Goal: Register for event/course

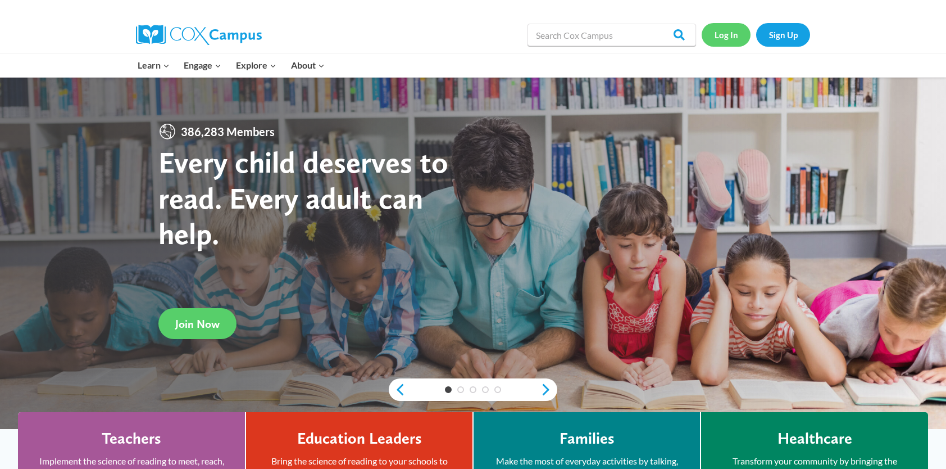
click at [723, 33] on link "Log In" at bounding box center [726, 34] width 49 height 23
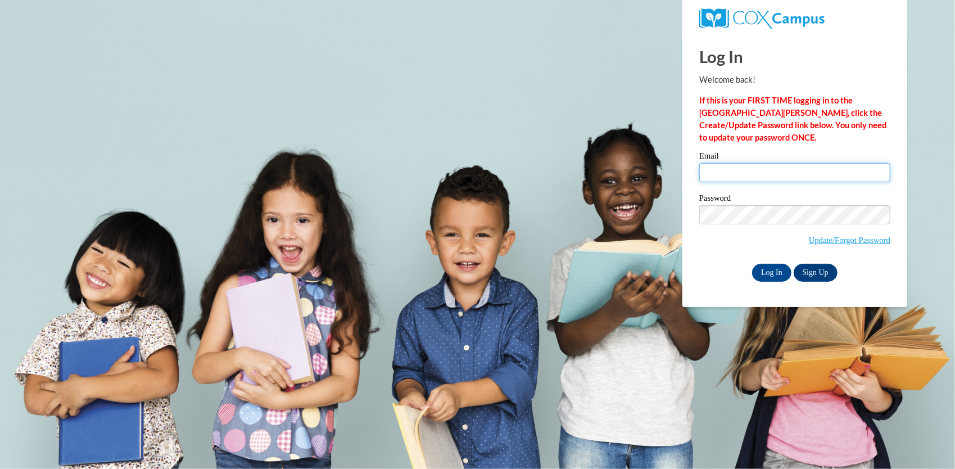
click at [768, 164] on input "Email" at bounding box center [794, 172] width 191 height 19
click at [818, 105] on strong "If this is your FIRST TIME logging in to the [GEOGRAPHIC_DATA][PERSON_NAME], cl…" at bounding box center [792, 119] width 187 height 47
click at [783, 173] on input "Email" at bounding box center [794, 172] width 191 height 19
type input "[EMAIL_ADDRESS][DOMAIN_NAME]"
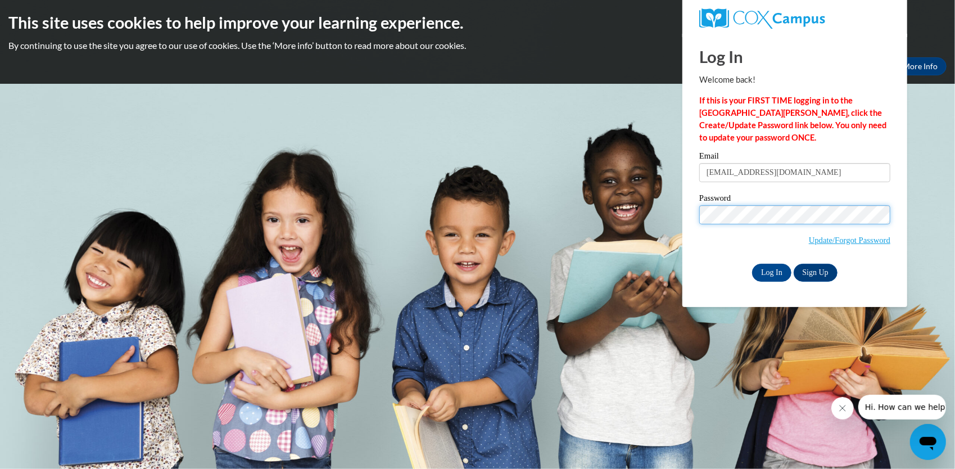
click at [752, 264] on input "Log In" at bounding box center [771, 273] width 39 height 18
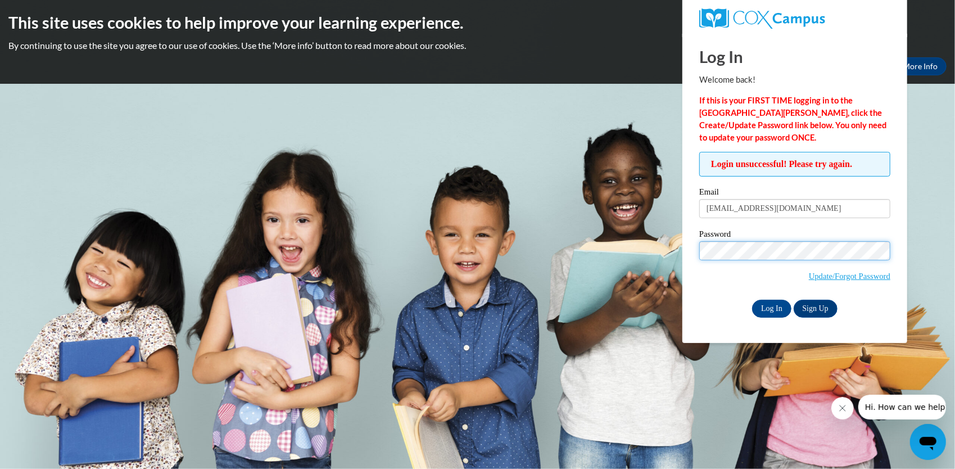
click at [752, 300] on input "Log In" at bounding box center [771, 309] width 39 height 18
click at [813, 275] on link "Update/Forgot Password" at bounding box center [849, 275] width 81 height 9
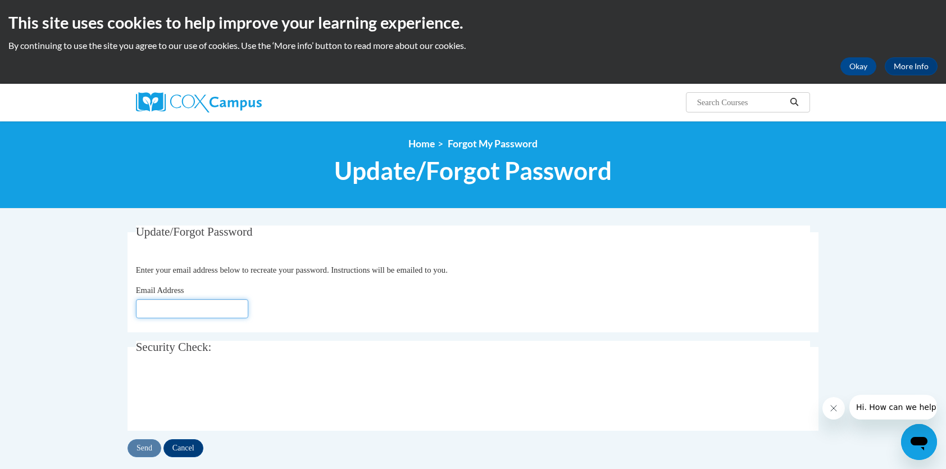
click at [182, 303] on input "Email Address" at bounding box center [192, 308] width 112 height 19
type input "[EMAIL_ADDRESS][DOMAIN_NAME]"
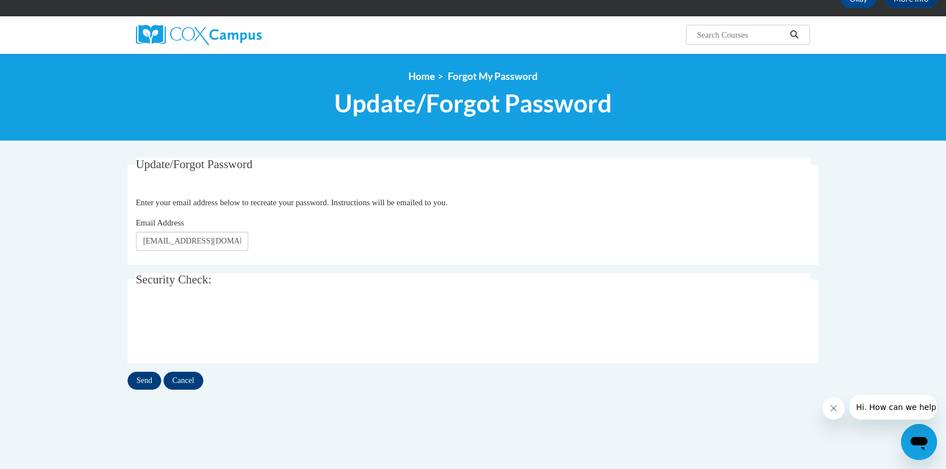
scroll to position [90, 0]
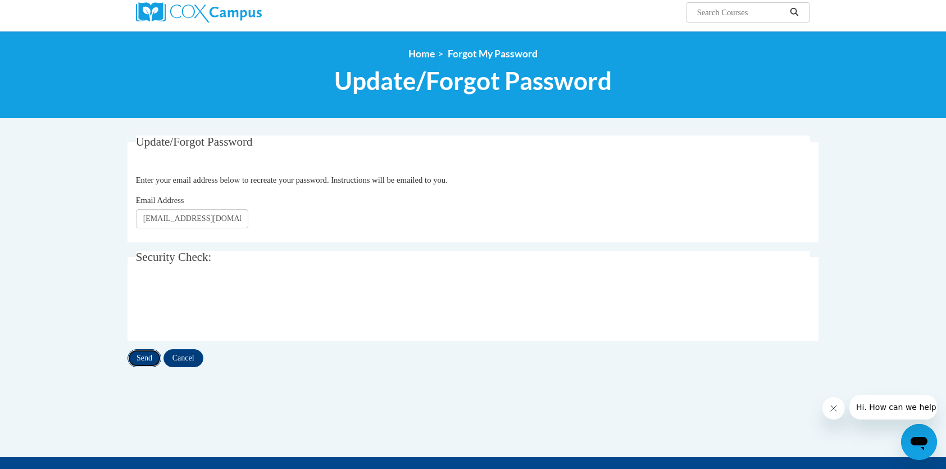
click at [144, 360] on input "Send" at bounding box center [145, 358] width 34 height 18
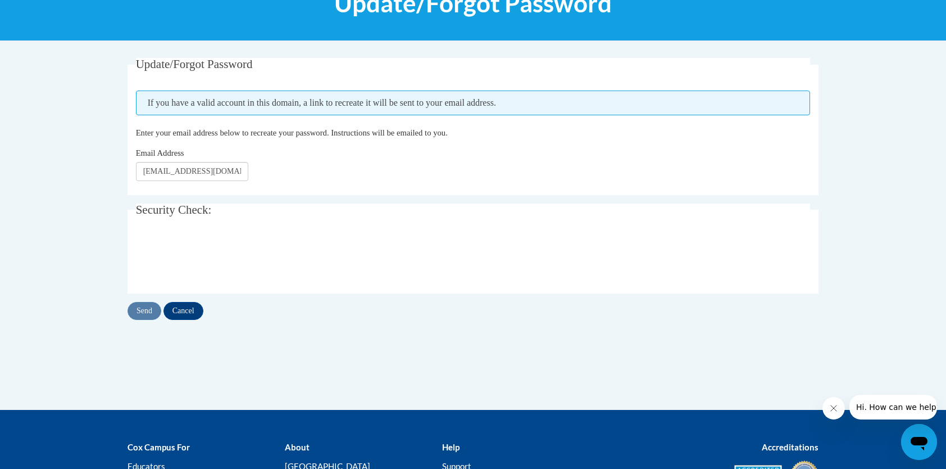
scroll to position [180, 0]
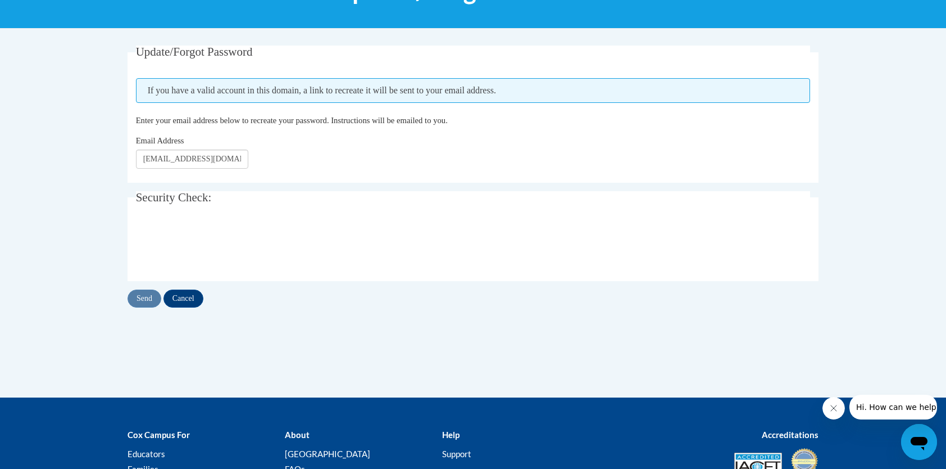
click at [291, 160] on div "Email Address mayxiong1996@gmail.com" at bounding box center [473, 151] width 675 height 34
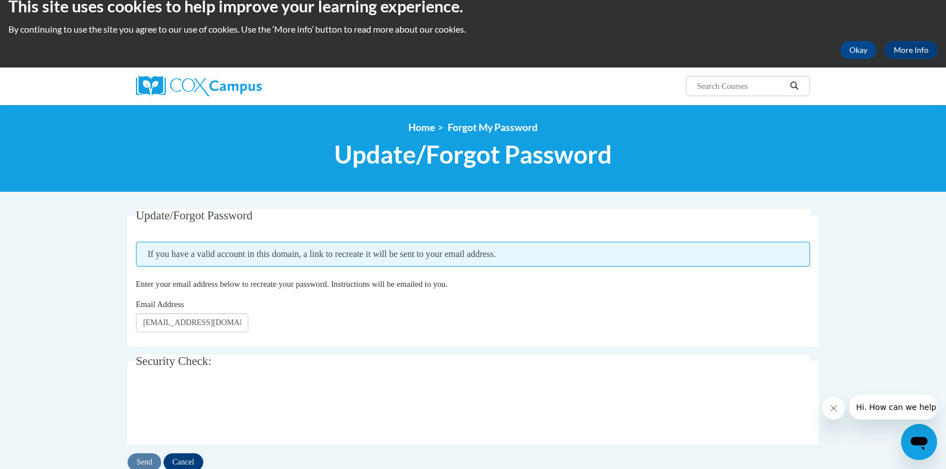
scroll to position [0, 0]
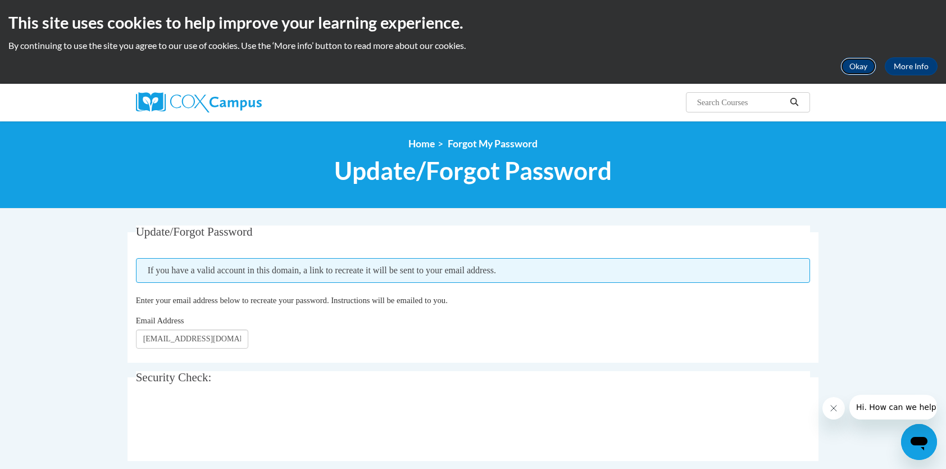
click at [874, 65] on button "Okay" at bounding box center [859, 66] width 36 height 18
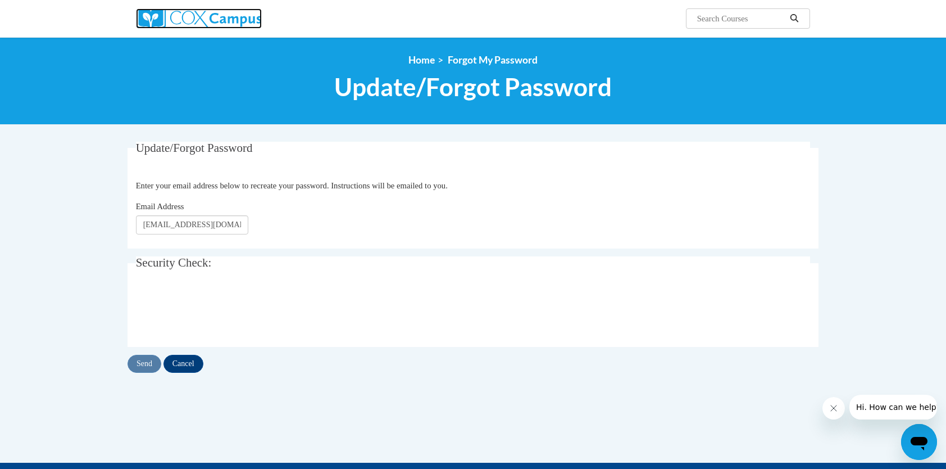
click at [209, 19] on img at bounding box center [199, 18] width 126 height 20
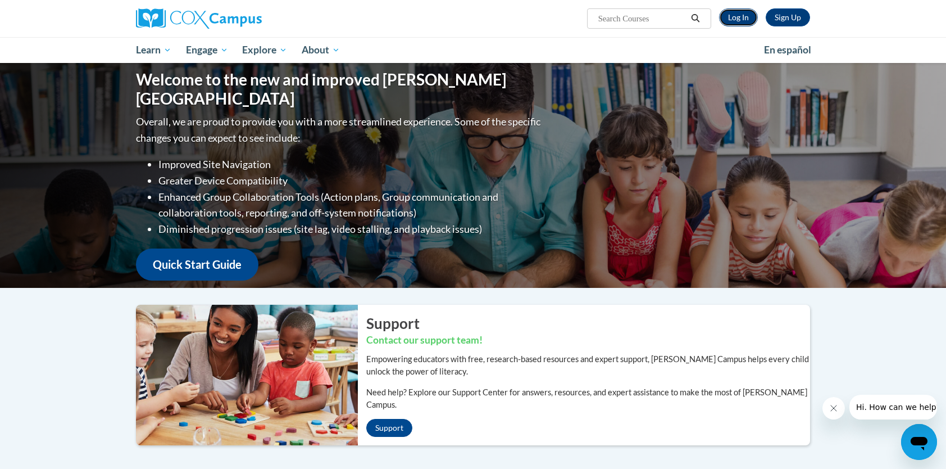
click at [742, 16] on link "Log In" at bounding box center [738, 17] width 39 height 18
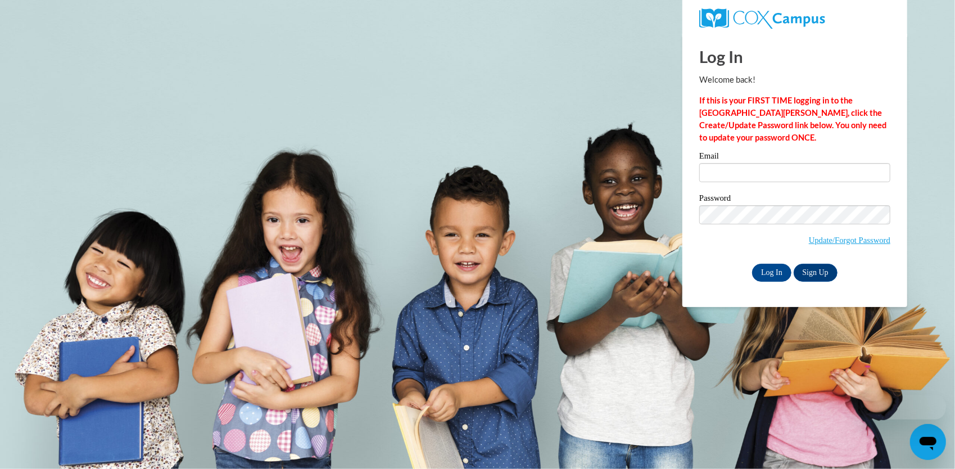
click at [723, 162] on label "Email" at bounding box center [794, 157] width 191 height 11
click at [723, 163] on input "Email" at bounding box center [794, 172] width 191 height 19
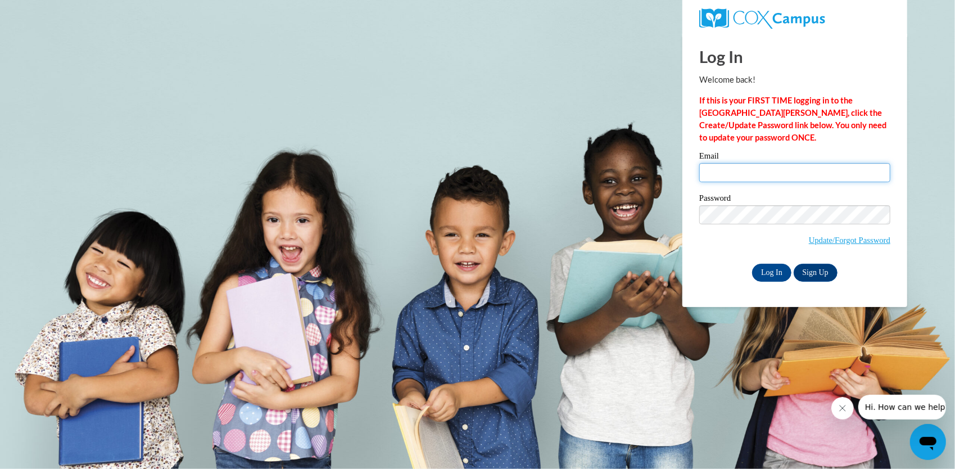
click at [723, 167] on input "Email" at bounding box center [794, 172] width 191 height 19
type input "mayxiong1996@gmail.com"
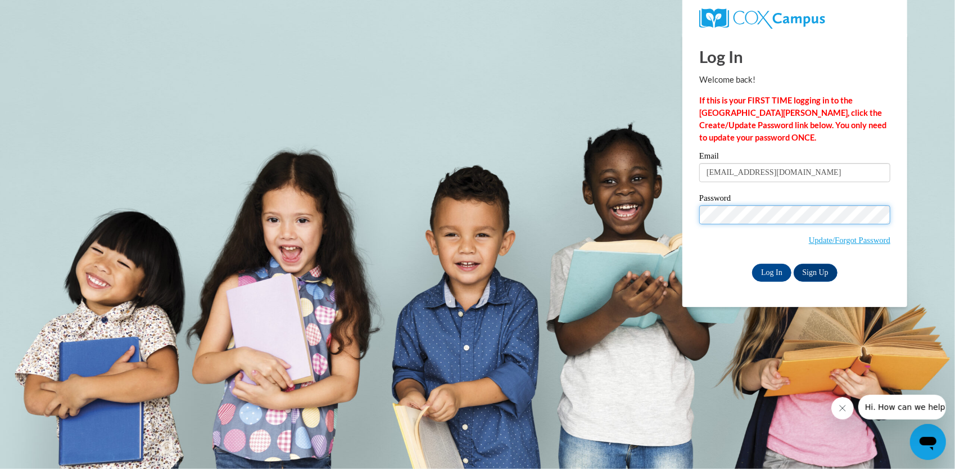
click at [752, 264] on input "Log In" at bounding box center [771, 273] width 39 height 18
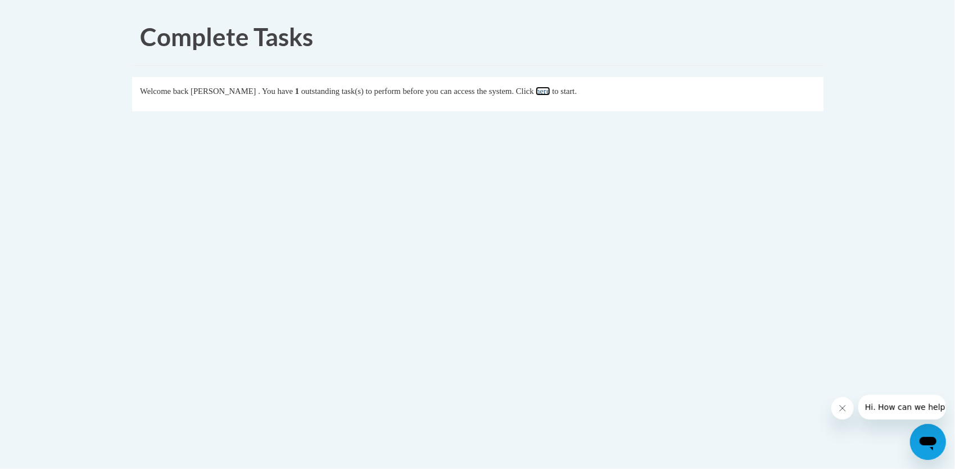
click at [550, 90] on link "here" at bounding box center [543, 91] width 14 height 9
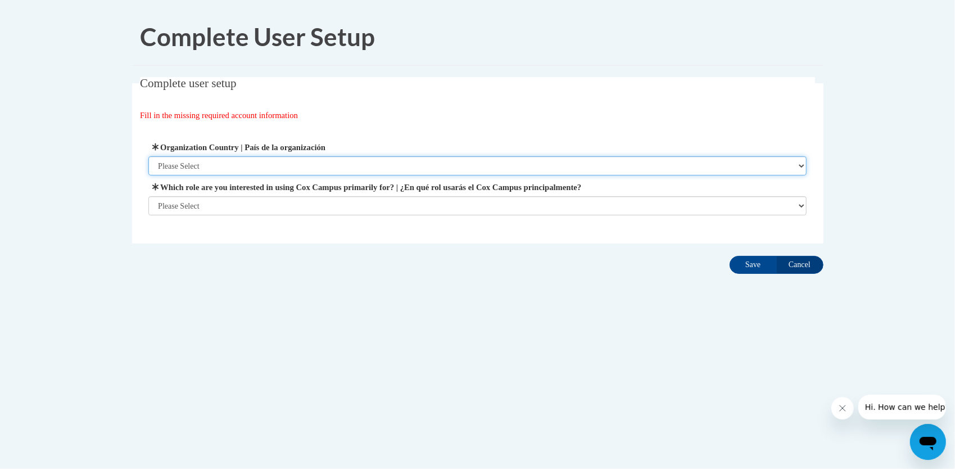
click at [469, 165] on select "Please Select United States | Estados Unidos Outside of the United States | Fue…" at bounding box center [477, 165] width 658 height 19
select select "ad49bcad-a171-4b2e-b99c-48b446064914"
click at [148, 156] on select "Please Select United States | Estados Unidos Outside of the United States | Fue…" at bounding box center [477, 165] width 658 height 19
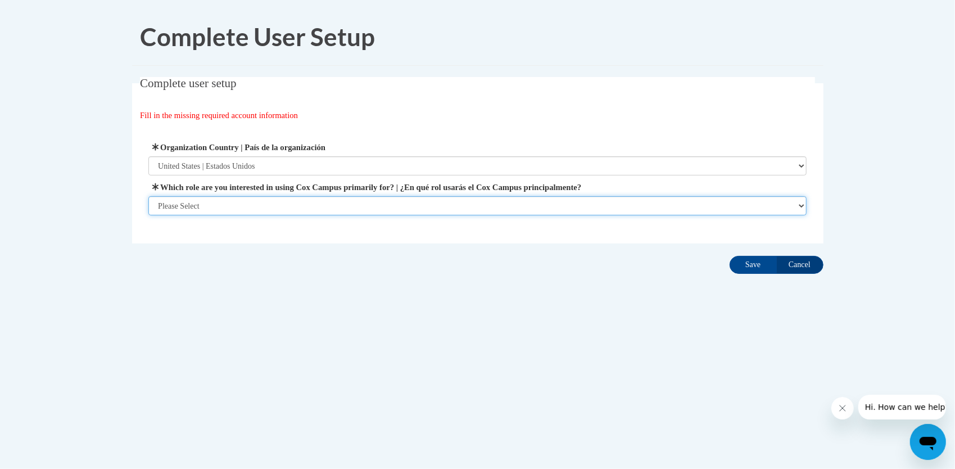
click at [439, 201] on select "Please Select College/University | Colegio/Universidad Community/Nonprofit Part…" at bounding box center [477, 205] width 658 height 19
select select "fbf2d438-af2f-41f8-98f1-81c410e29de3"
click at [148, 215] on select "Please Select College/University | Colegio/Universidad Community/Nonprofit Part…" at bounding box center [477, 205] width 658 height 19
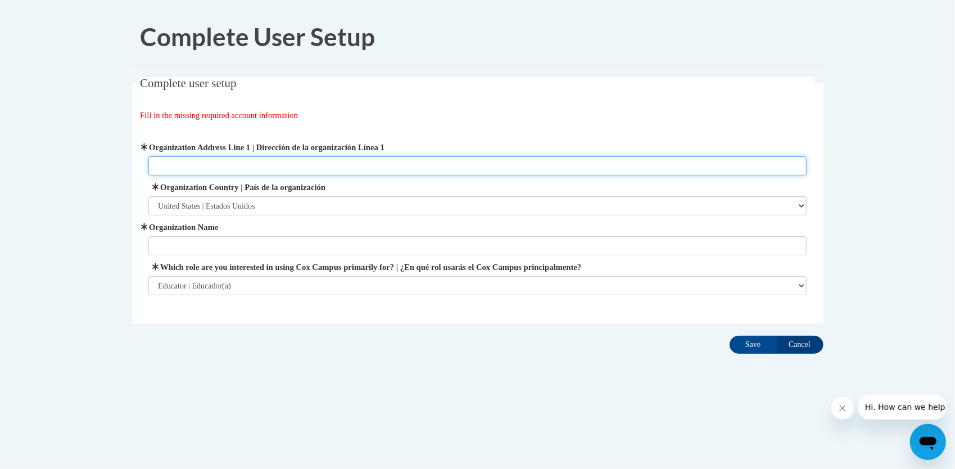
click at [286, 165] on input "Organization Address Line 1 | Dirección de la organización Línea 1" at bounding box center [477, 165] width 658 height 19
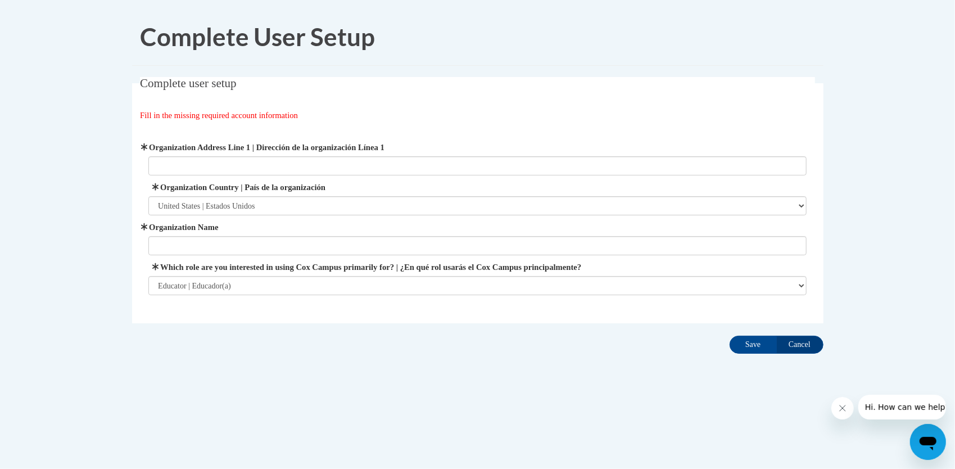
click at [343, 97] on fieldset "Complete user setup Fill in the missing required account information User Profi…" at bounding box center [477, 200] width 691 height 246
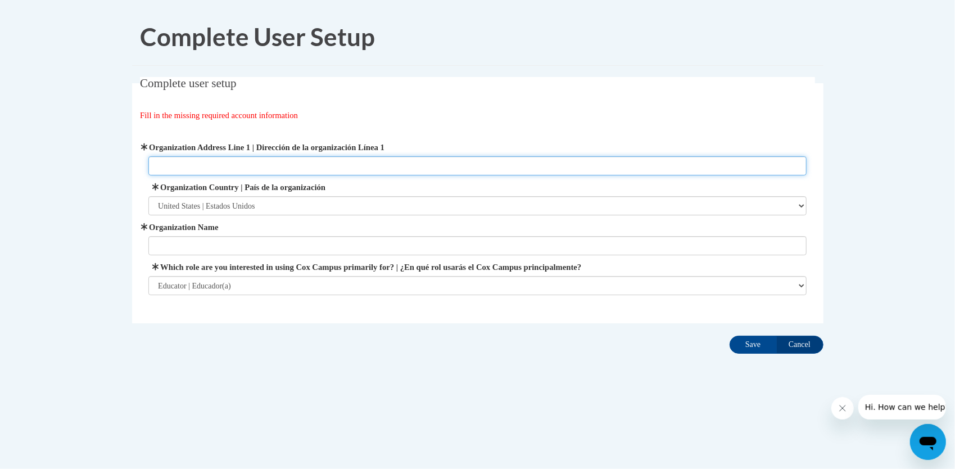
click at [184, 165] on input "Organization Address Line 1 | Dirección de la organización Línea 1" at bounding box center [477, 165] width 658 height 19
type input "695 Lynn Ave Jefferson, GA 30549"
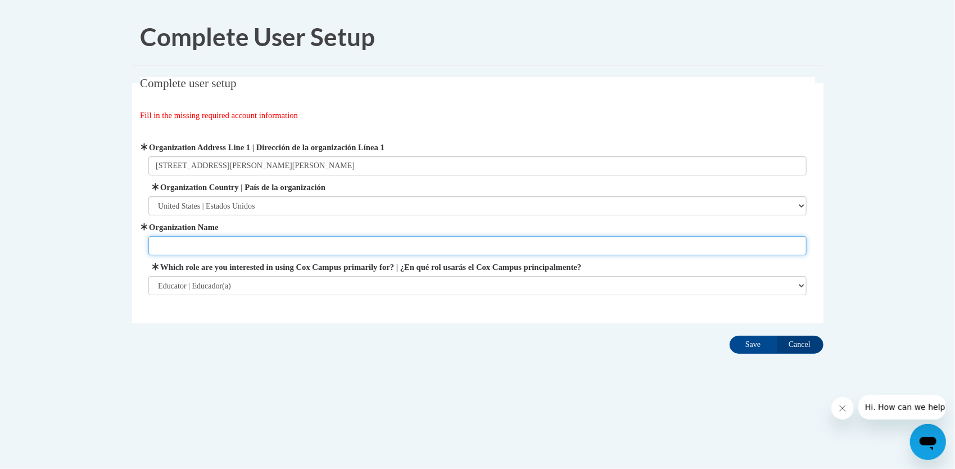
click at [259, 241] on input "Organization Name" at bounding box center [477, 245] width 658 height 19
type input "Academy of Jefferson"
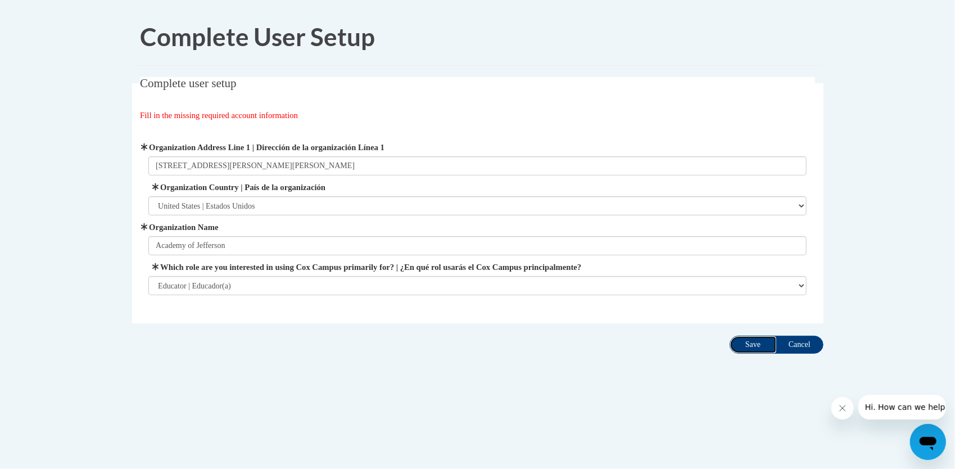
click at [731, 348] on input "Save" at bounding box center [752, 345] width 47 height 18
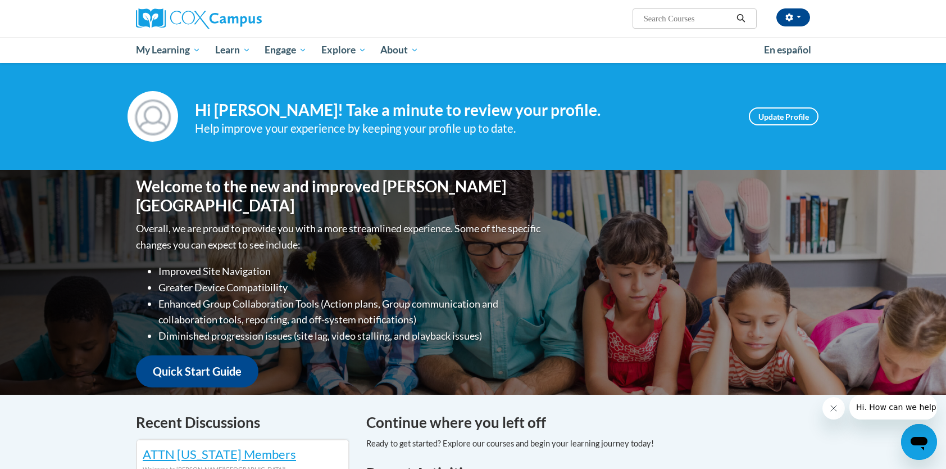
click at [142, 300] on ul "Improved Site Navigation Greater Device Compatibility Enhanced Group Collaborat…" at bounding box center [339, 303] width 407 height 81
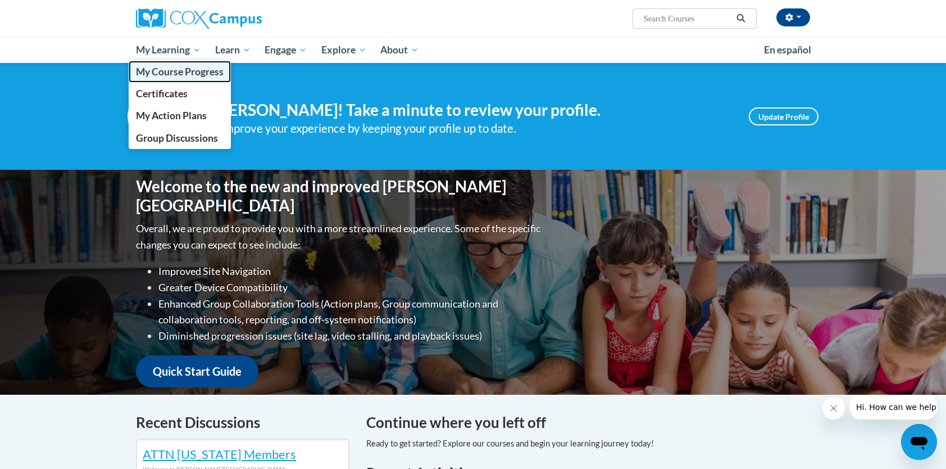
click at [199, 70] on span "My Course Progress" at bounding box center [180, 72] width 88 height 12
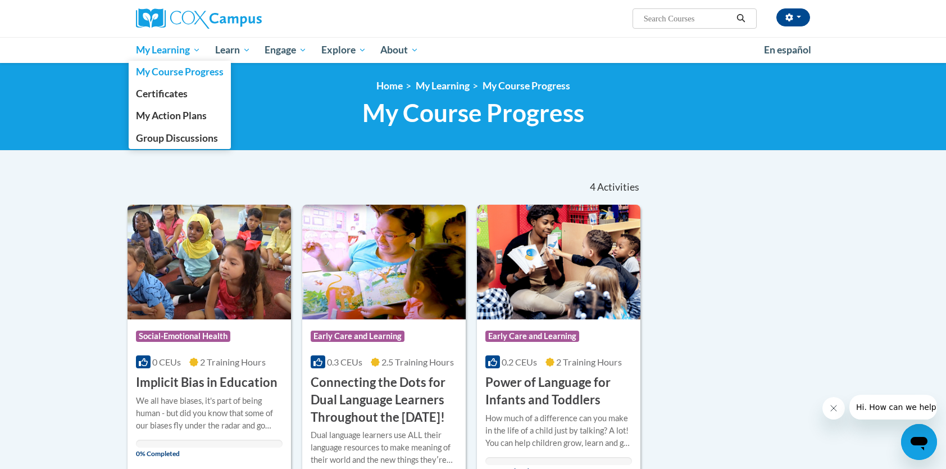
click at [190, 52] on span "My Learning" at bounding box center [168, 49] width 65 height 13
click at [173, 92] on span "Certificates" at bounding box center [162, 94] width 52 height 12
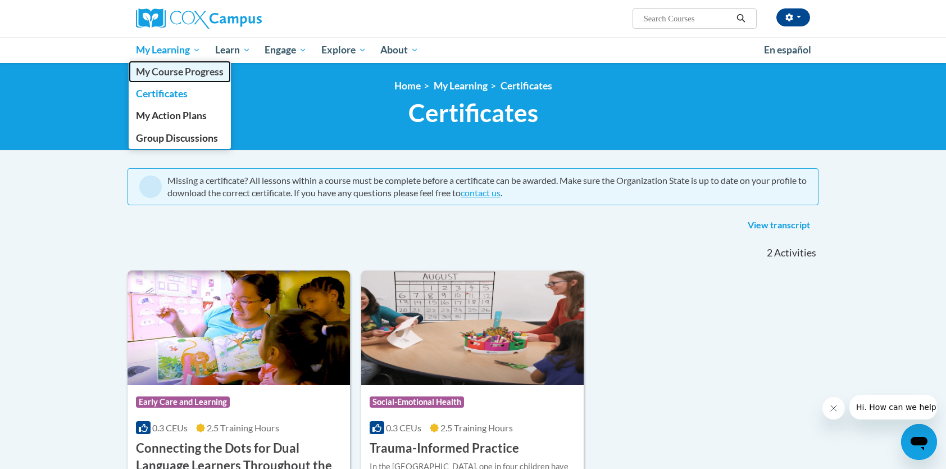
click at [186, 78] on link "My Course Progress" at bounding box center [180, 72] width 102 height 22
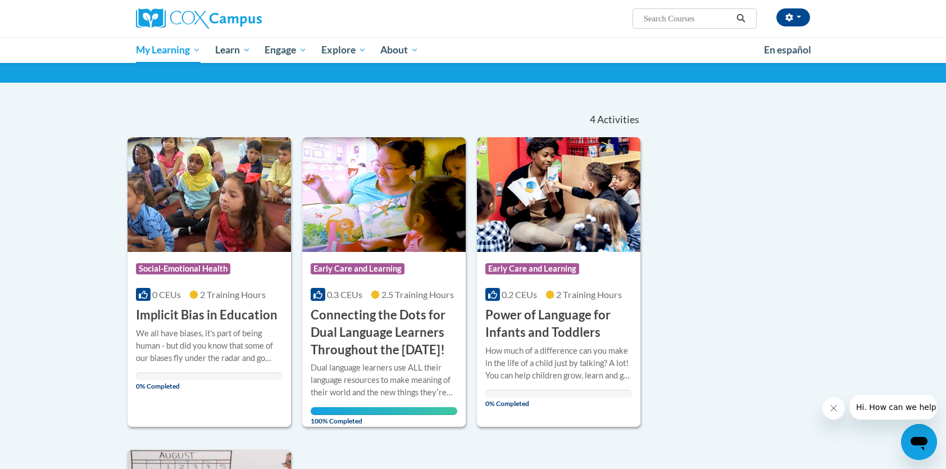
scroll to position [45, 0]
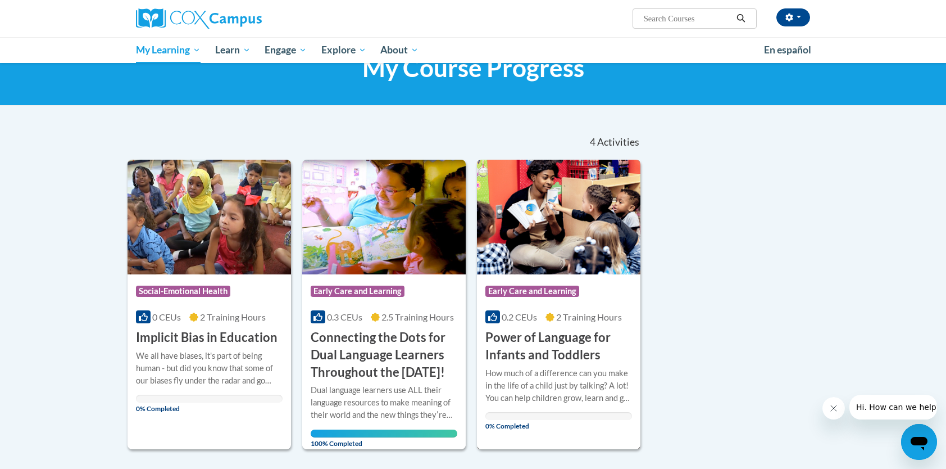
click at [532, 288] on span "Early Care and Learning" at bounding box center [533, 290] width 94 height 11
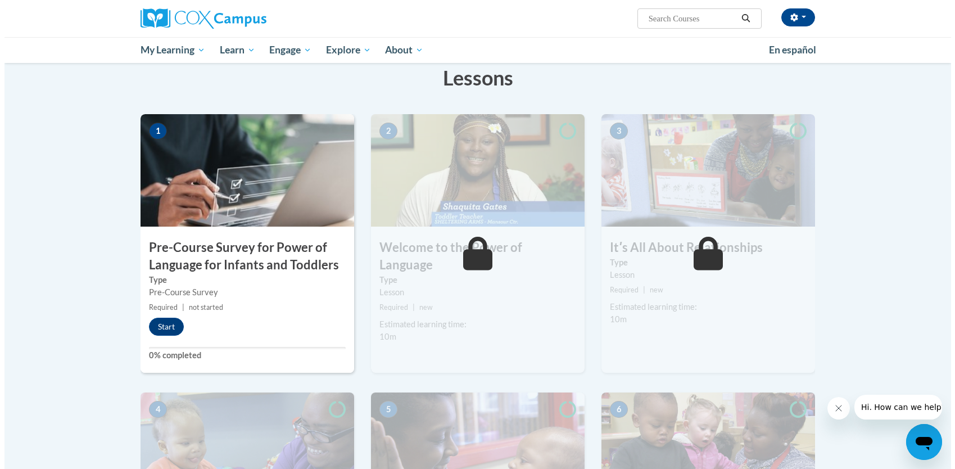
scroll to position [180, 0]
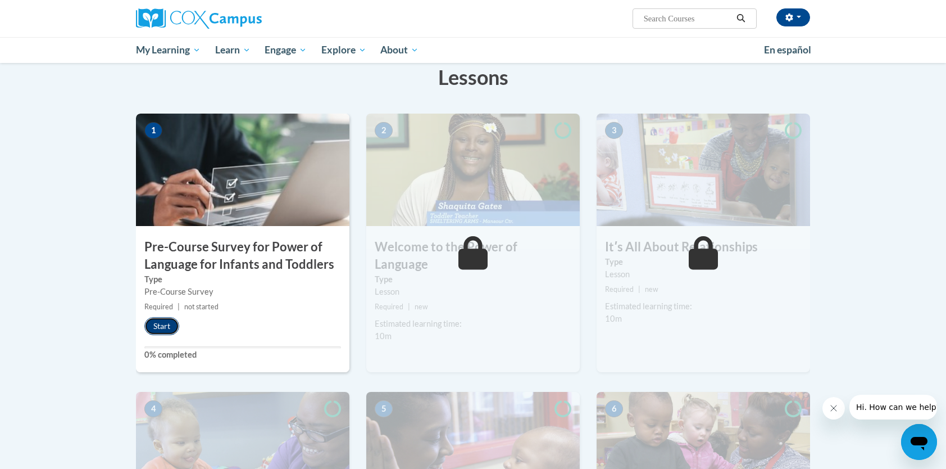
click at [160, 326] on button "Start" at bounding box center [161, 326] width 35 height 18
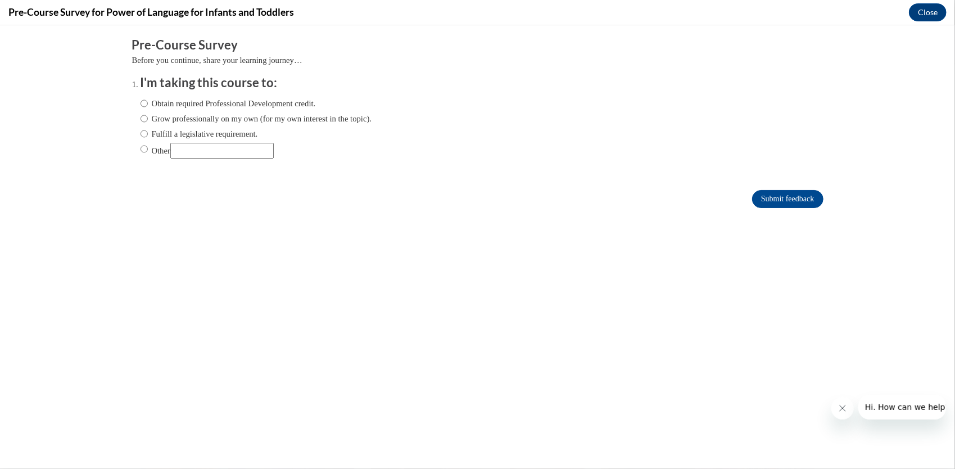
scroll to position [0, 0]
click at [140, 150] on input "Other" at bounding box center [143, 148] width 7 height 12
radio input "true"
click at [140, 105] on input "Obtain required Professional Development credit." at bounding box center [143, 103] width 7 height 12
radio input "true"
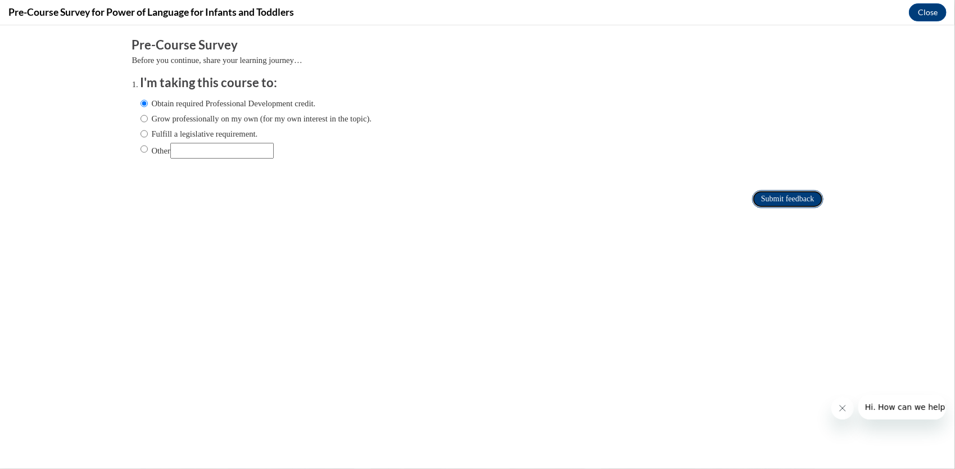
click at [811, 196] on input "Submit feedback" at bounding box center [787, 198] width 71 height 18
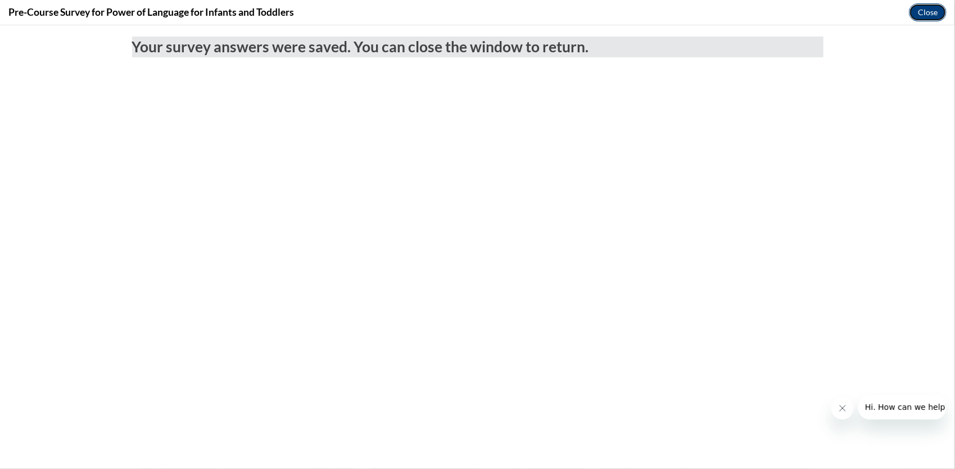
click at [925, 20] on button "Close" at bounding box center [928, 12] width 38 height 18
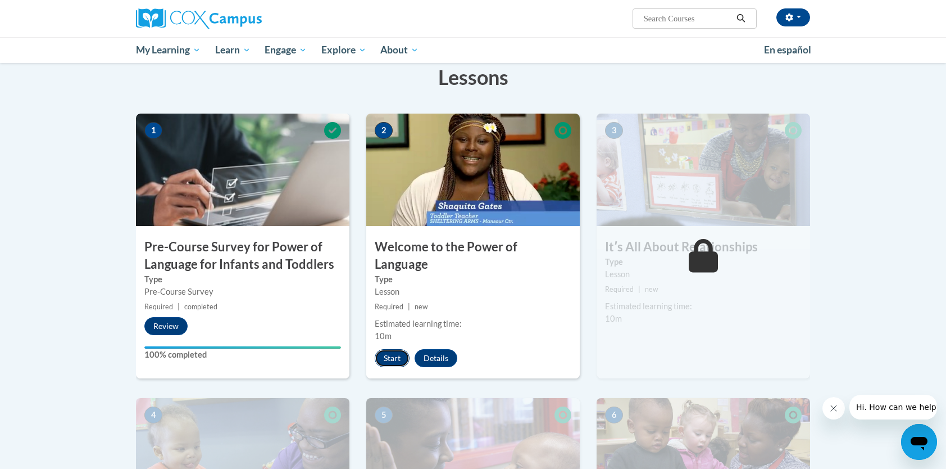
click at [401, 349] on button "Start" at bounding box center [392, 358] width 35 height 18
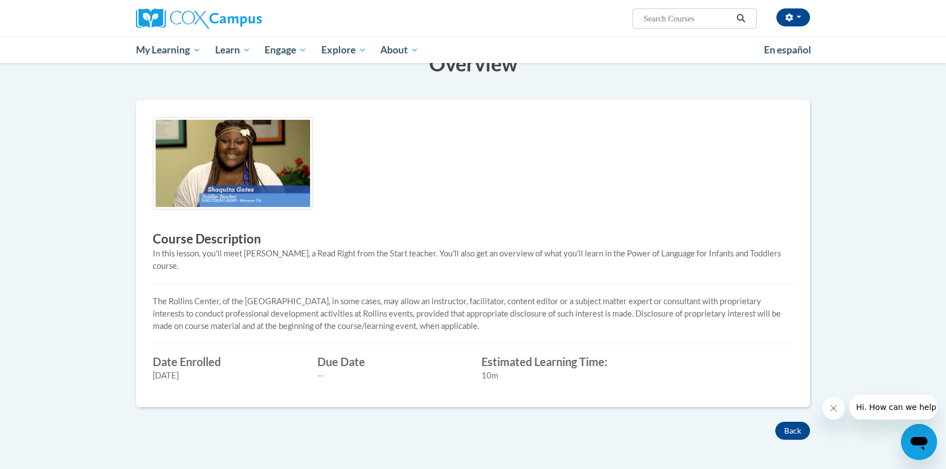
scroll to position [202, 0]
click at [836, 407] on icon "Close message from company" at bounding box center [833, 408] width 9 height 9
click at [448, 169] on div "Course Description In this lesson, you'll meet [PERSON_NAME], a Read Right from…" at bounding box center [473, 252] width 658 height 273
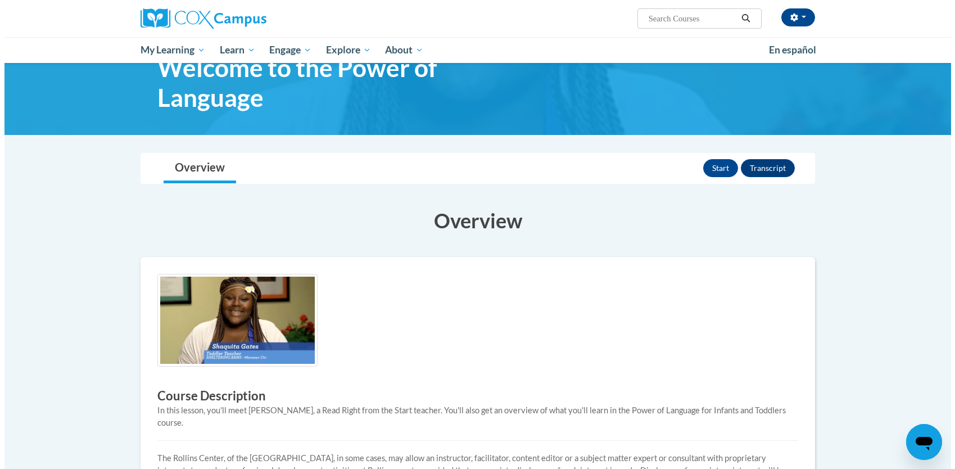
scroll to position [67, 0]
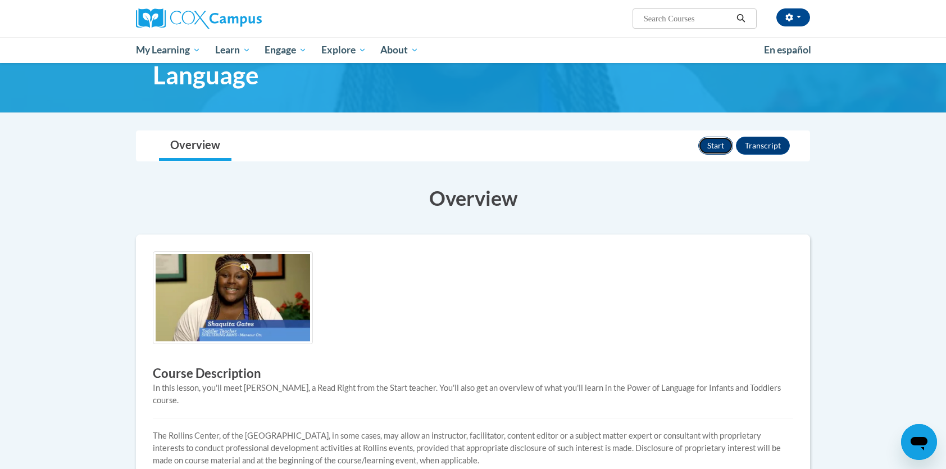
click at [719, 140] on button "Start" at bounding box center [716, 146] width 35 height 18
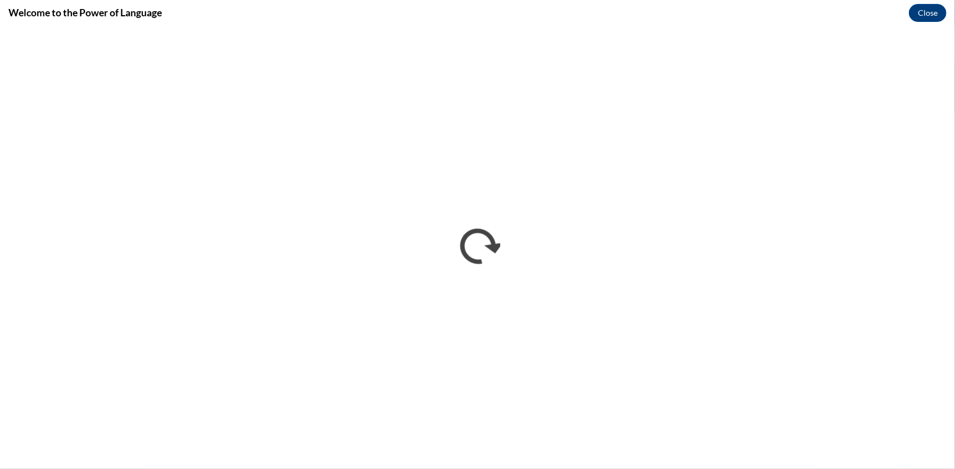
scroll to position [0, 0]
